Goal: Information Seeking & Learning: Learn about a topic

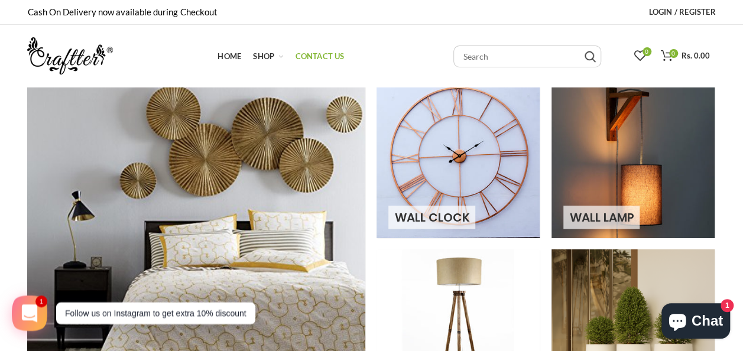
click at [316, 58] on span "Contact Us" at bounding box center [319, 55] width 49 height 9
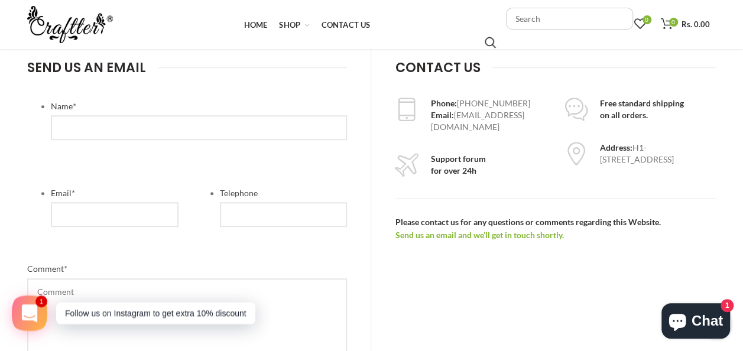
scroll to position [376, 0]
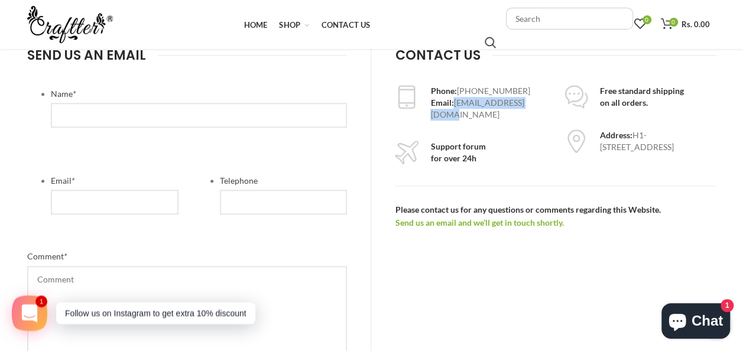
drag, startPoint x: 531, startPoint y: 104, endPoint x: 452, endPoint y: 100, distance: 78.7
click at [452, 100] on div "Phone: +91 99290 94333 Email: sachin@craftter.com" at bounding box center [488, 102] width 116 height 35
copy div "sachin@craftter.com"
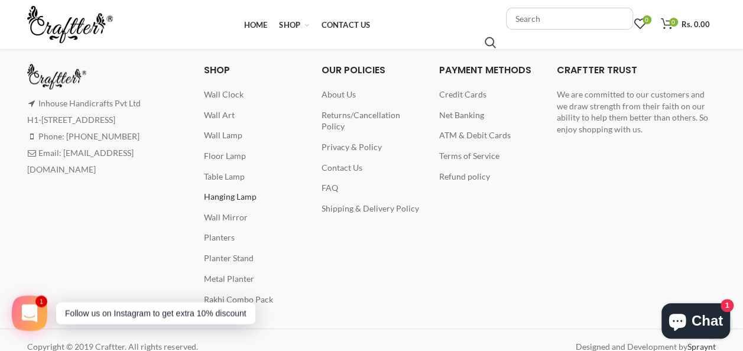
scroll to position [811, 0]
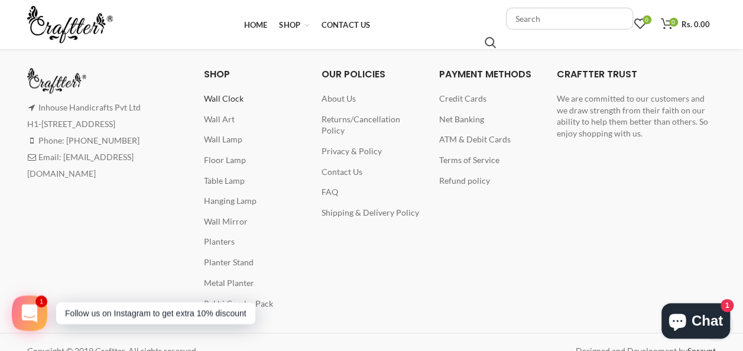
click at [220, 99] on span "Wall Clock" at bounding box center [224, 98] width 40 height 10
click at [213, 121] on span "Wall Art" at bounding box center [219, 119] width 31 height 10
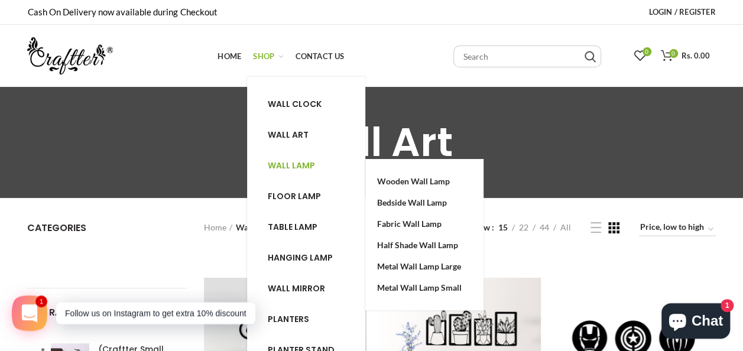
click at [288, 170] on span "Wall lamp" at bounding box center [291, 166] width 47 height 12
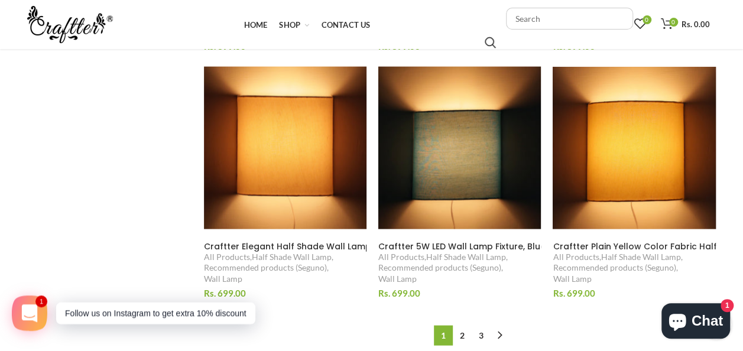
scroll to position [1197, 0]
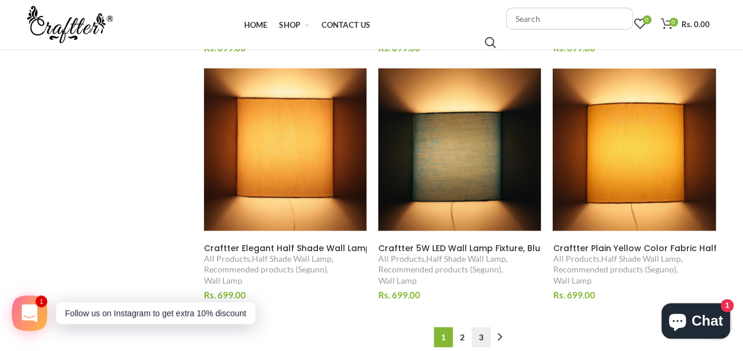
click at [482, 327] on link "3" at bounding box center [481, 337] width 19 height 20
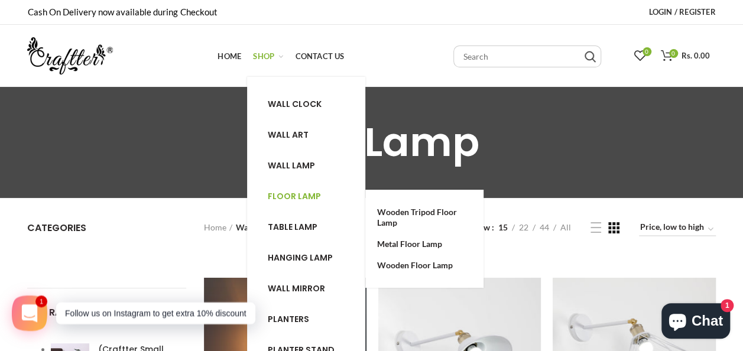
click at [284, 191] on span "Floor lamp" at bounding box center [294, 196] width 53 height 12
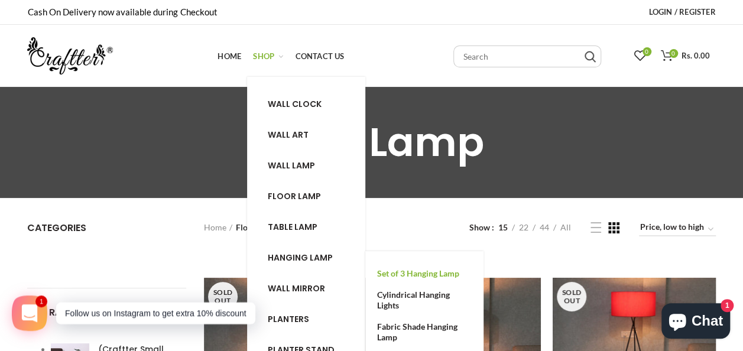
click at [415, 271] on span "Set of 3 Hanging Lamp" at bounding box center [418, 273] width 82 height 10
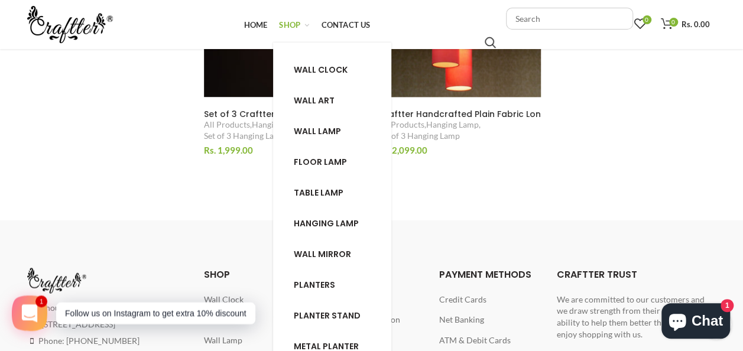
scroll to position [843, 0]
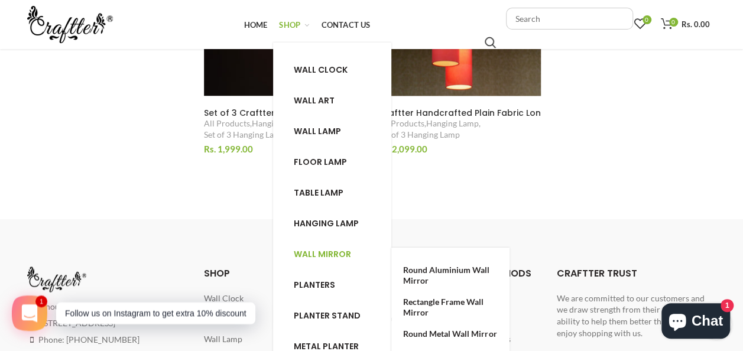
click at [311, 256] on span "Wall mirror" at bounding box center [322, 254] width 57 height 12
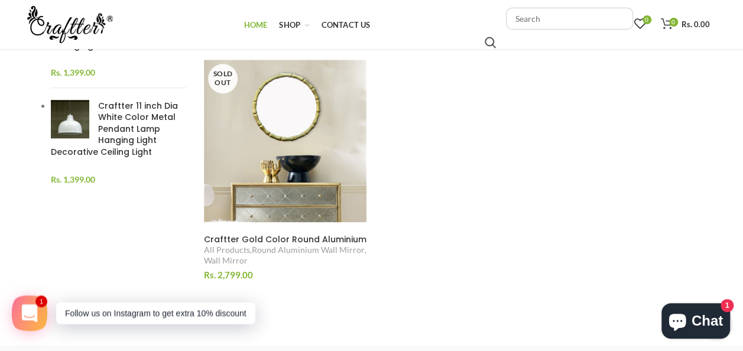
scroll to position [493, 0]
